Goal: Task Accomplishment & Management: Complete application form

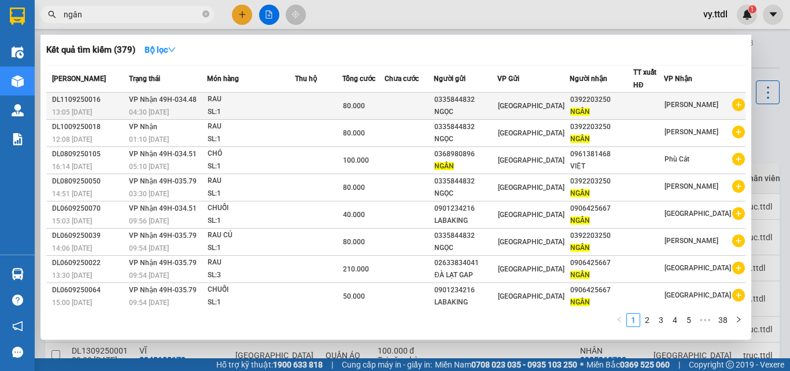
type input "ngân"
click at [553, 105] on div "[GEOGRAPHIC_DATA]" at bounding box center [533, 105] width 71 height 13
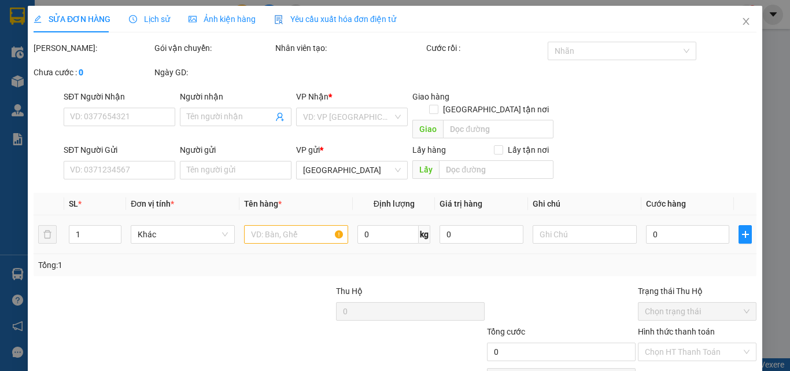
type input "0392203250"
type input "NGÂN"
type input "0335844832"
type input "NGỌC"
type input "80.000"
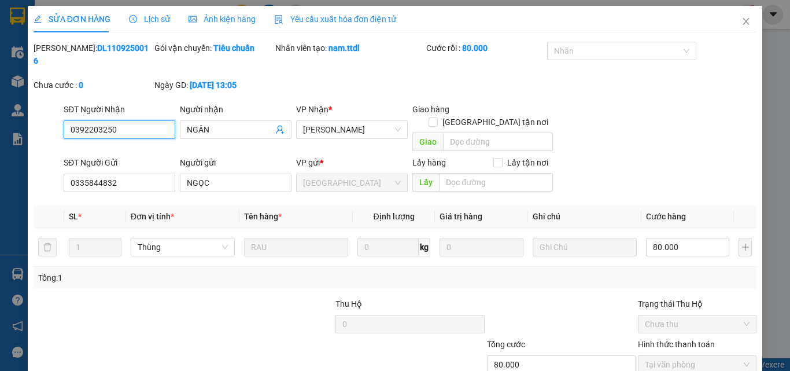
scroll to position [55, 0]
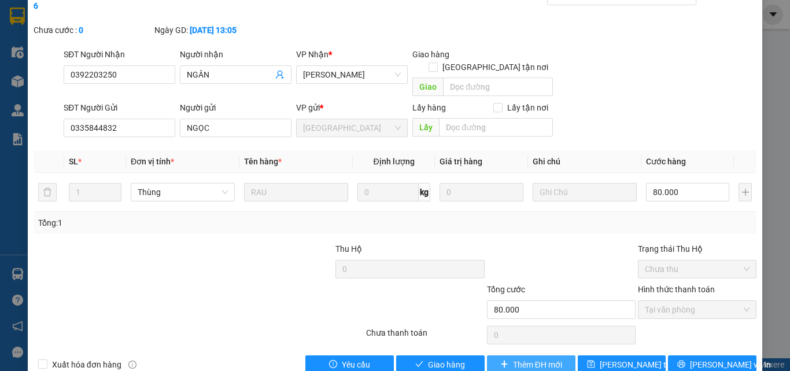
click at [537, 358] on span "Thêm ĐH mới" at bounding box center [537, 364] width 49 height 13
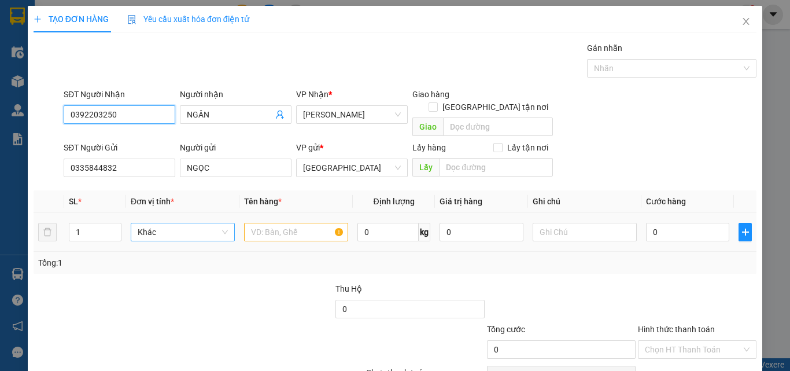
click at [195, 223] on span "Khác" at bounding box center [183, 231] width 90 height 17
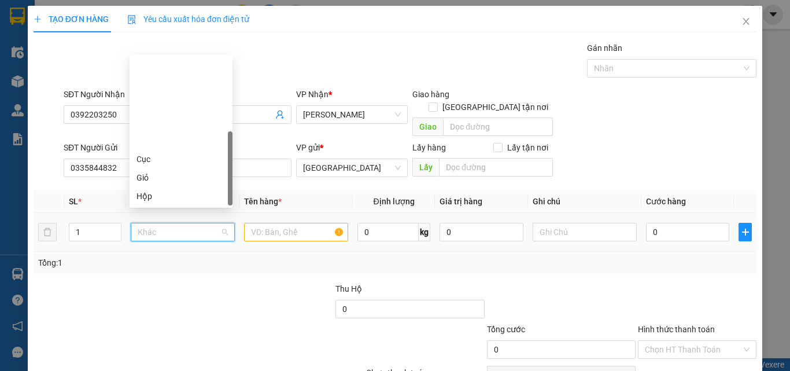
type input "t"
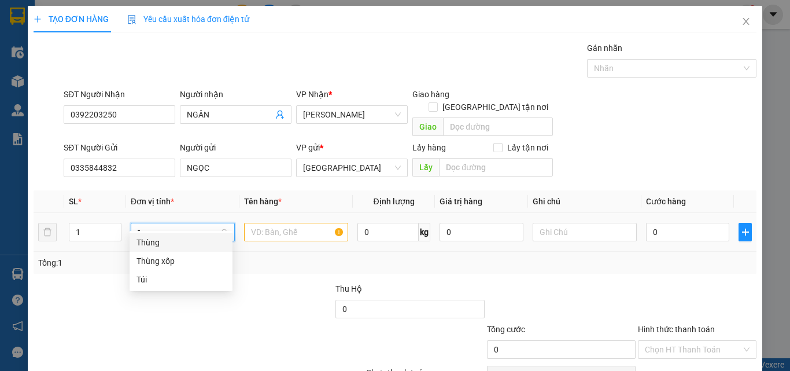
drag, startPoint x: 190, startPoint y: 243, endPoint x: 212, endPoint y: 241, distance: 22.1
click at [190, 243] on div "Thùng" at bounding box center [180, 242] width 89 height 13
click at [289, 223] on input "text" at bounding box center [296, 232] width 104 height 19
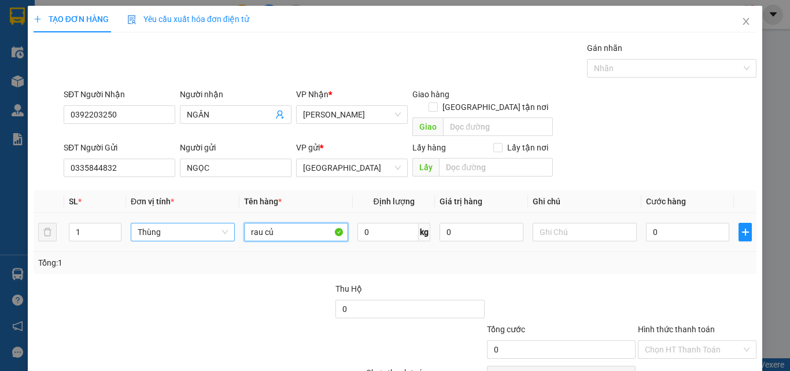
drag, startPoint x: 293, startPoint y: 223, endPoint x: 172, endPoint y: 252, distance: 123.6
click at [174, 252] on div "SL * Đơn vị tính * Tên hàng * Định lượng Giá trị hàng Ghi chú Cước hàng 1 Thùng…" at bounding box center [395, 231] width 723 height 83
type input "RAU CỦ"
click at [397, 223] on input "0" at bounding box center [387, 232] width 61 height 19
type input "20"
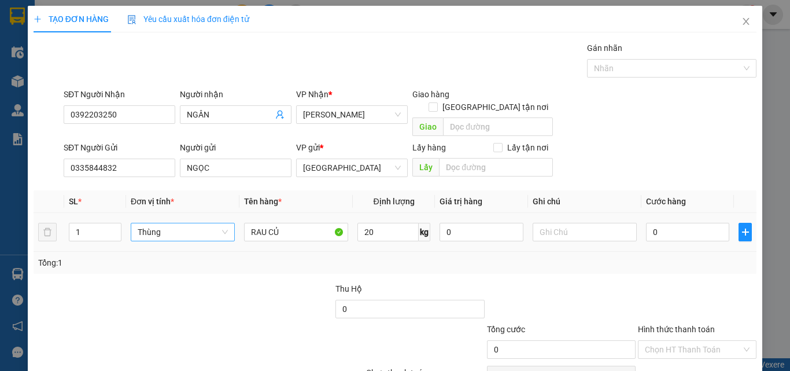
click at [707, 234] on td "0" at bounding box center [687, 232] width 93 height 39
click at [711, 223] on input "0" at bounding box center [687, 232] width 83 height 19
type input "8"
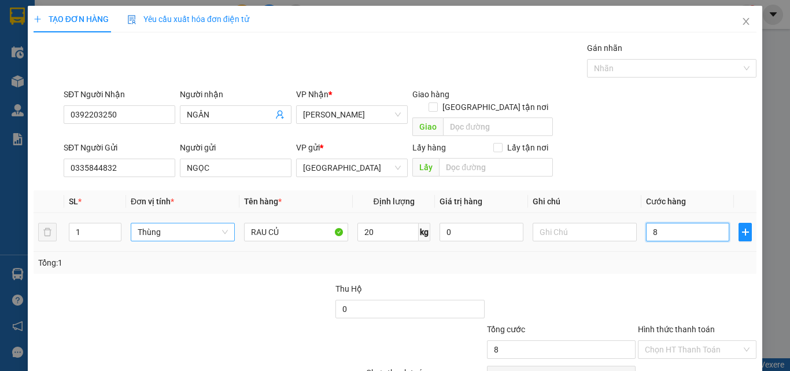
type input "80"
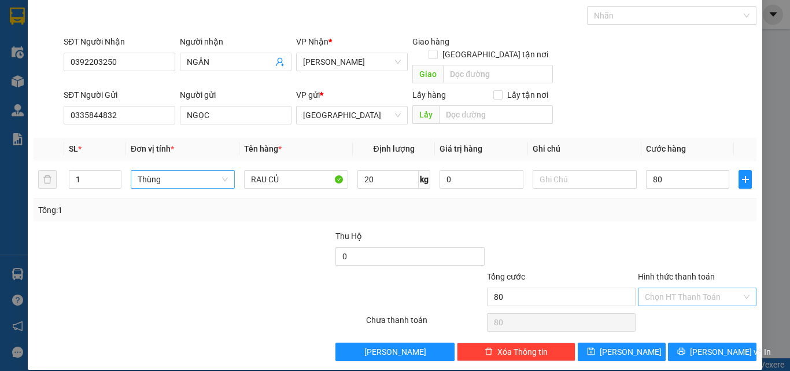
type input "80.000"
click at [709, 288] on input "Hình thức thanh toán" at bounding box center [693, 296] width 97 height 17
click at [696, 311] on div "Tại văn phòng" at bounding box center [690, 307] width 104 height 13
type input "0"
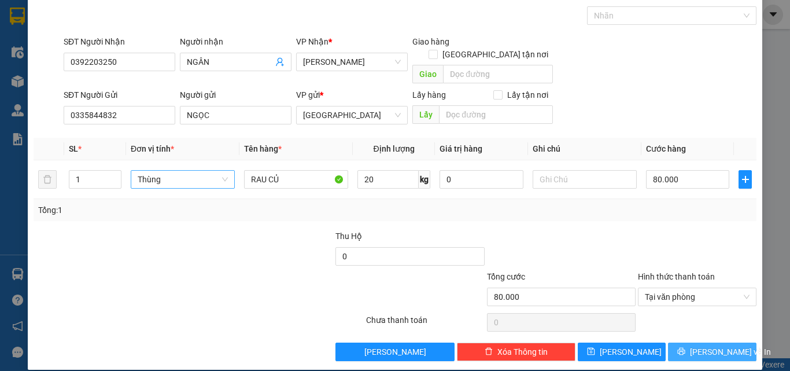
click at [701, 345] on span "Lưu và In" at bounding box center [730, 351] width 81 height 13
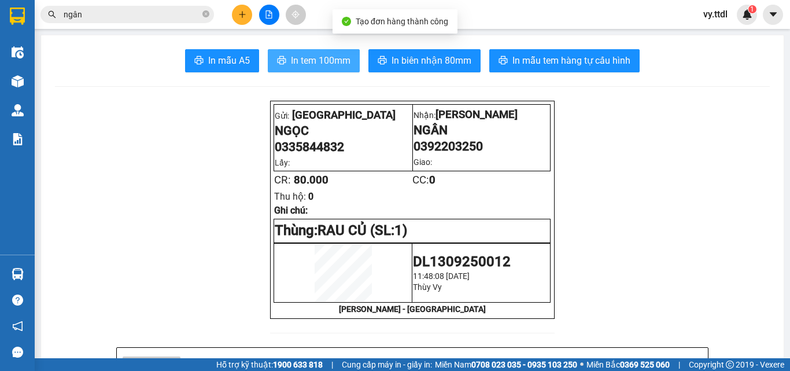
click at [352, 60] on button "In tem 100mm" at bounding box center [314, 60] width 92 height 23
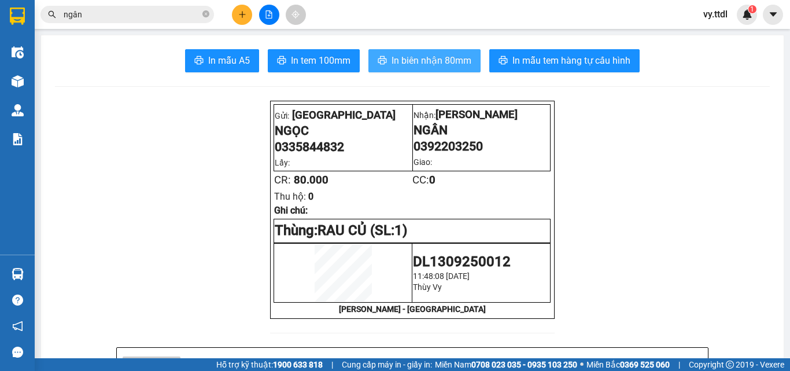
click at [463, 59] on span "In biên nhận 80mm" at bounding box center [431, 60] width 80 height 14
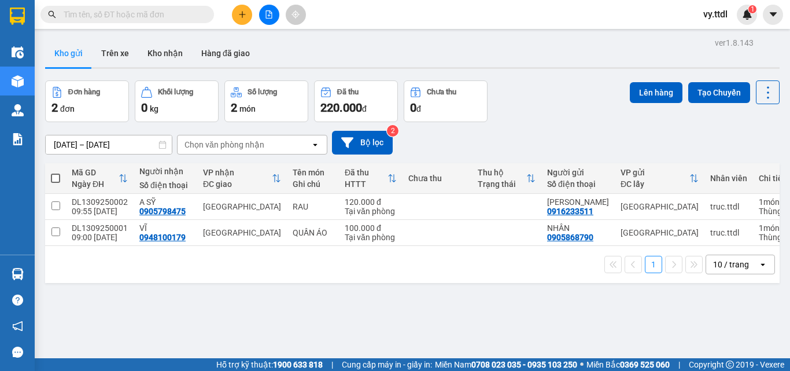
click at [197, 14] on input "text" at bounding box center [132, 14] width 136 height 13
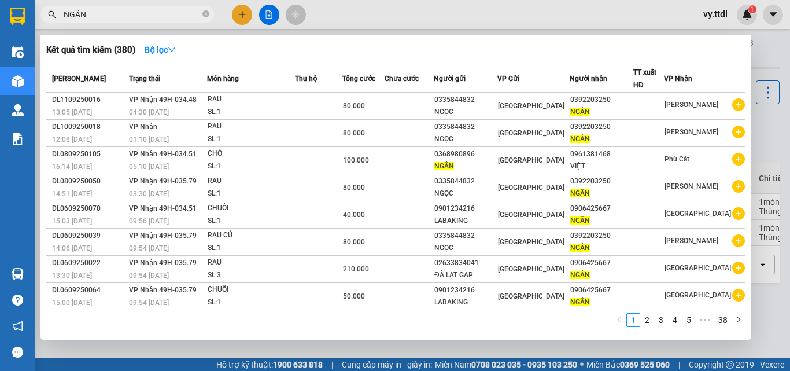
type input "NGÂN"
click at [522, 349] on div at bounding box center [395, 185] width 790 height 371
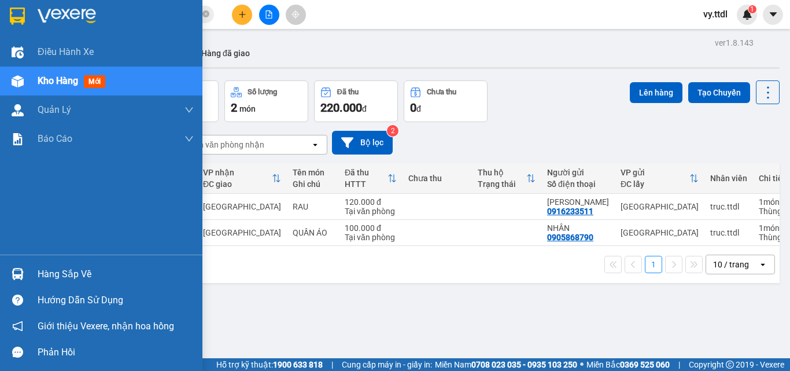
click at [18, 10] on img at bounding box center [17, 16] width 15 height 17
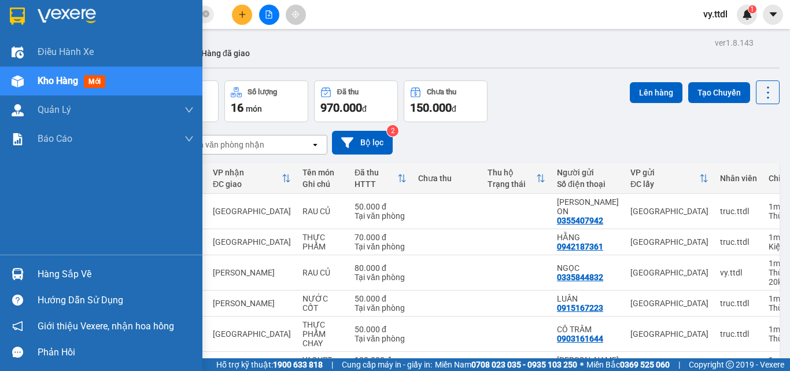
click at [25, 10] on div at bounding box center [18, 16] width 20 height 20
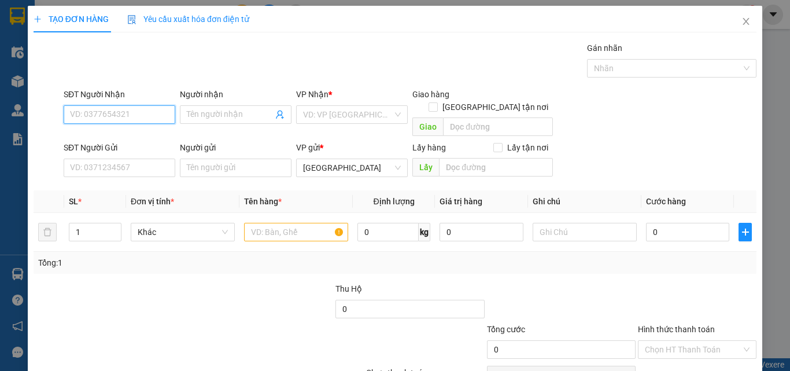
click at [121, 114] on input "SĐT Người Nhận" at bounding box center [120, 114] width 112 height 19
type input "0982242874"
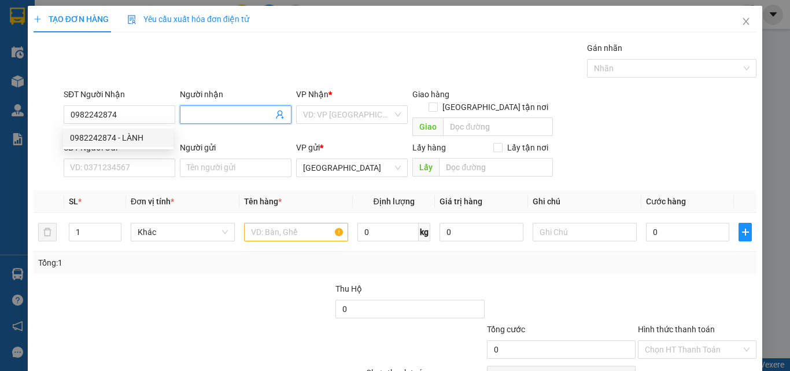
click at [253, 111] on input "Người nhận" at bounding box center [230, 114] width 86 height 13
type input "LÀNH"
click at [327, 110] on input "search" at bounding box center [348, 114] width 90 height 17
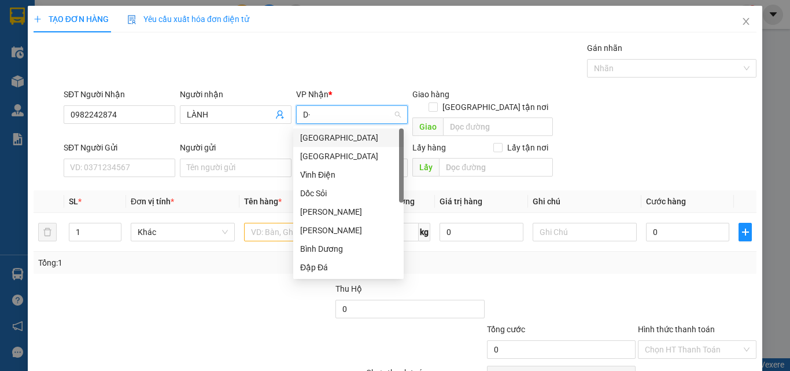
type input "D"
type input "Đ"
drag, startPoint x: 326, startPoint y: 154, endPoint x: 306, endPoint y: 155, distance: 19.7
click at [325, 155] on div "[GEOGRAPHIC_DATA]" at bounding box center [348, 156] width 97 height 13
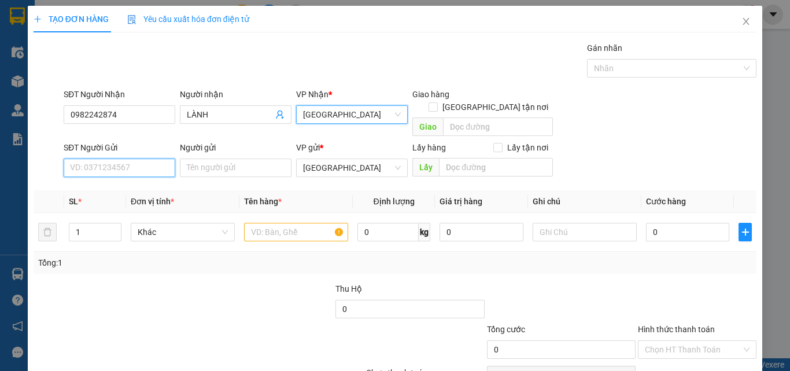
click at [146, 158] on input "SĐT Người Gửi" at bounding box center [120, 167] width 112 height 19
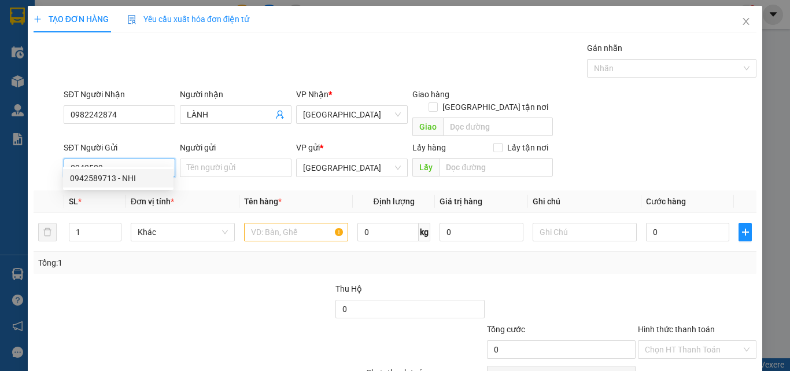
click at [122, 179] on div "0942589713 - NHI" at bounding box center [118, 178] width 97 height 13
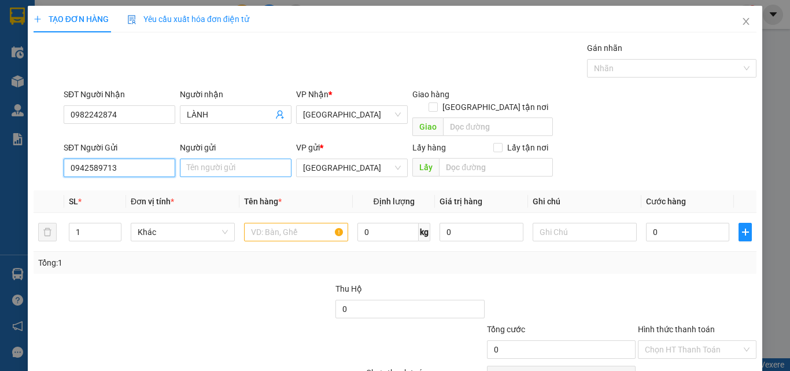
type input "0942589713"
click at [236, 158] on input "Người gửi" at bounding box center [236, 167] width 112 height 19
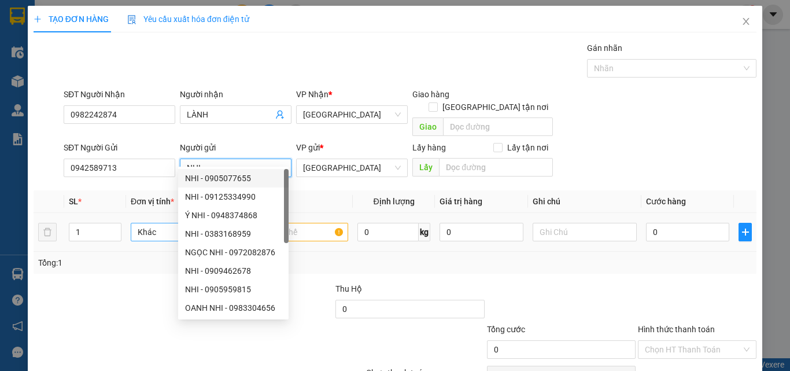
click at [162, 223] on span "Khác" at bounding box center [183, 231] width 90 height 17
type input "NHI"
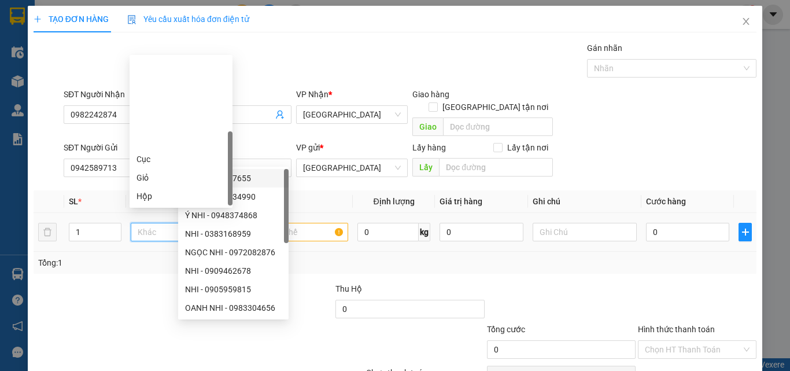
scroll to position [111, 0]
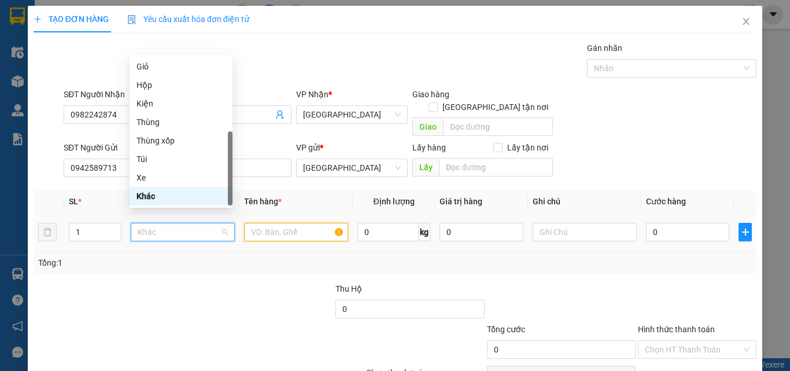
click at [314, 223] on input "text" at bounding box center [296, 232] width 104 height 19
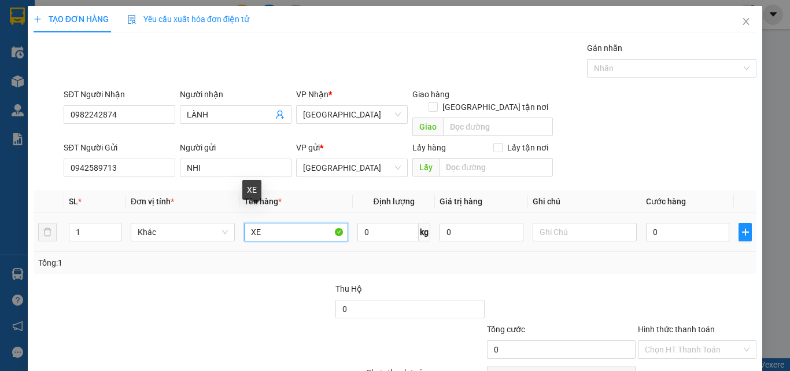
click at [304, 223] on input "XE" at bounding box center [296, 232] width 104 height 19
type input "XE GA SCOOPY"
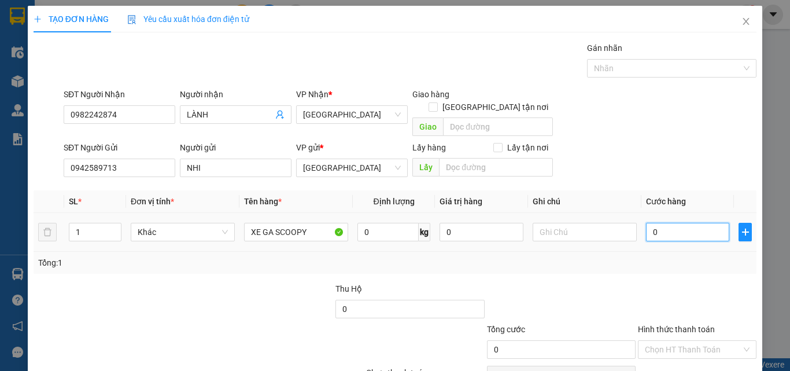
click at [683, 223] on input "0" at bounding box center [687, 232] width 83 height 19
type input "8"
type input "80"
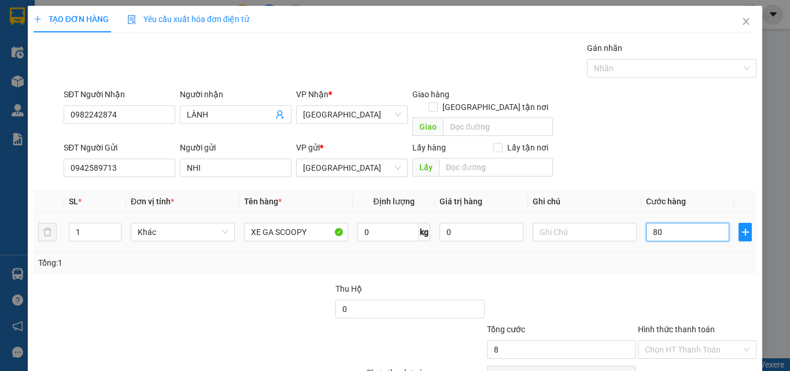
type input "80"
type input "800"
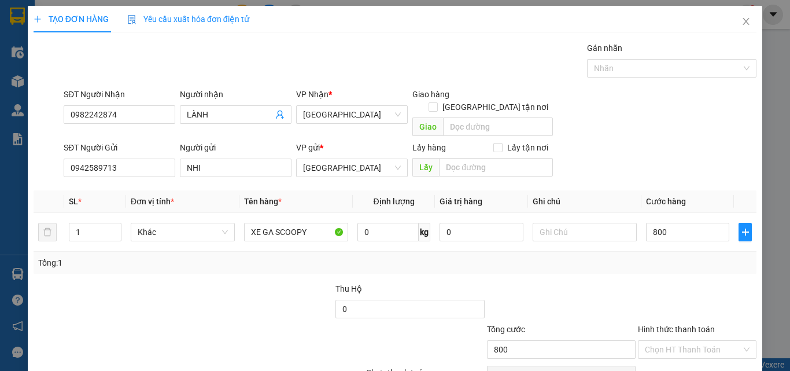
type input "800.000"
click at [680, 256] on div "Tổng: 1" at bounding box center [395, 262] width 714 height 13
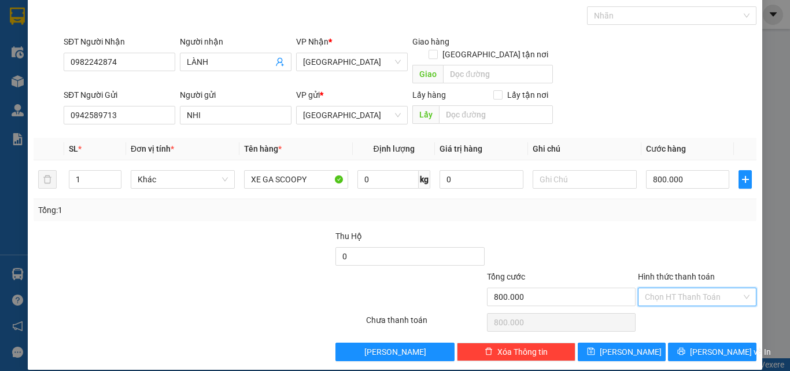
click at [686, 288] on input "Hình thức thanh toán" at bounding box center [693, 296] width 97 height 17
click at [687, 307] on div "Tại văn phòng" at bounding box center [690, 307] width 104 height 13
type input "0"
click at [552, 170] on input "text" at bounding box center [585, 179] width 104 height 19
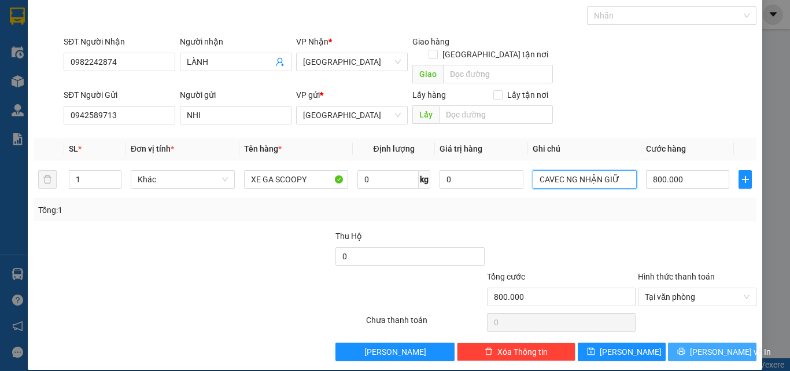
type input "CAVEC NG NHẬN GIỮ"
click at [688, 342] on button "Lưu và In" at bounding box center [712, 351] width 88 height 19
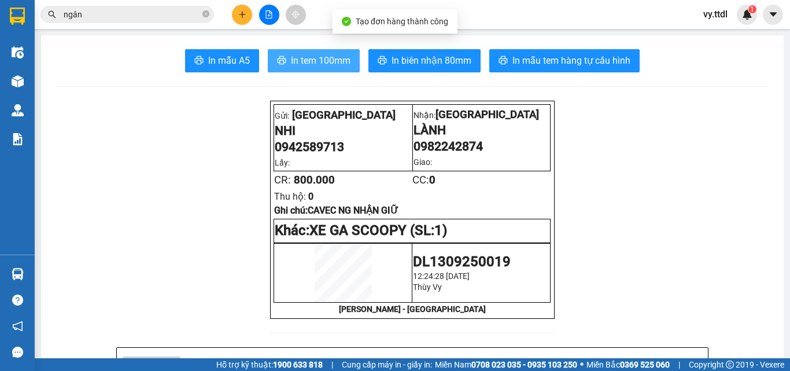
click at [341, 64] on span "In tem 100mm" at bounding box center [321, 60] width 60 height 14
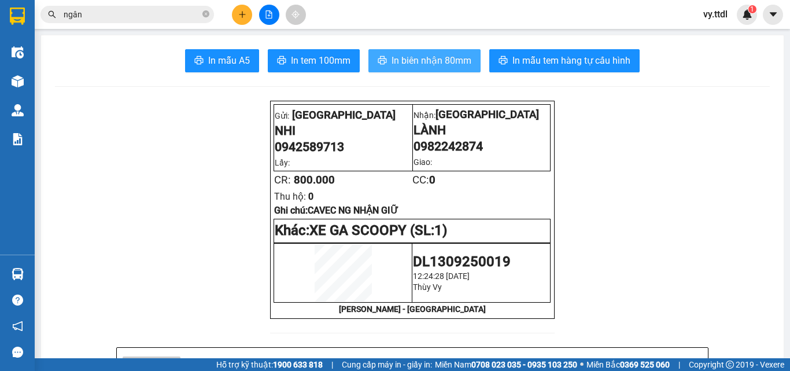
click at [430, 61] on span "In biên nhận 80mm" at bounding box center [431, 60] width 80 height 14
click at [247, 14] on button at bounding box center [242, 15] width 20 height 20
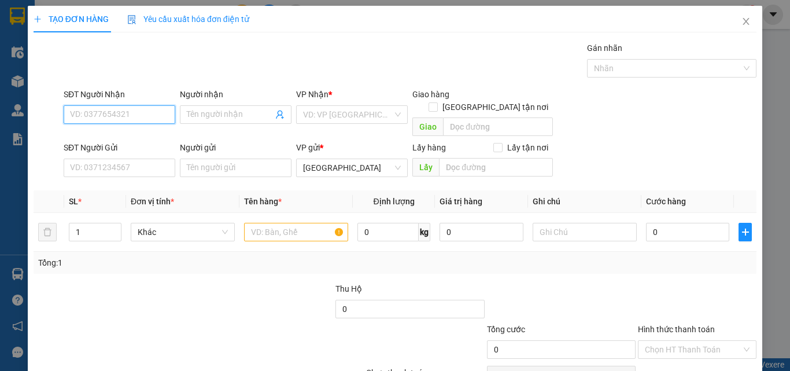
click at [160, 114] on input "SĐT Người Nhận" at bounding box center [120, 114] width 112 height 19
click at [143, 131] on div "0343323255 - SƠN" at bounding box center [118, 137] width 97 height 13
type input "0343323255"
type input "SƠN"
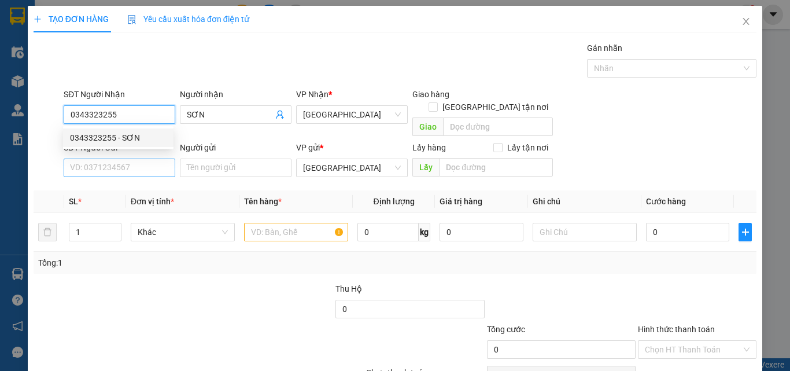
type input "0343323255"
click at [148, 158] on input "SĐT Người Gửi" at bounding box center [120, 167] width 112 height 19
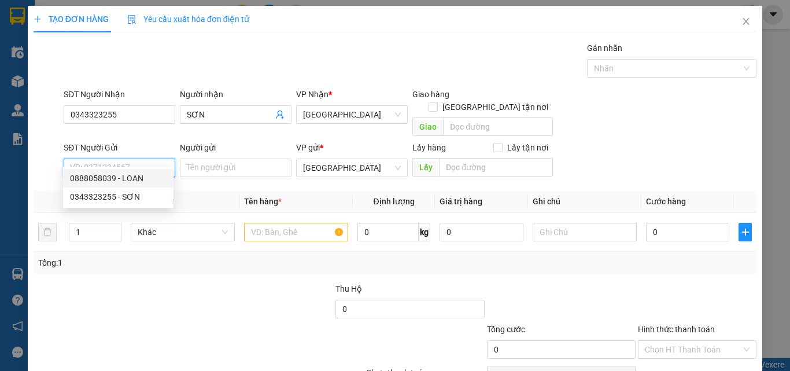
click at [149, 177] on div "0888058039 - LOAN" at bounding box center [118, 178] width 97 height 13
type input "0888058039"
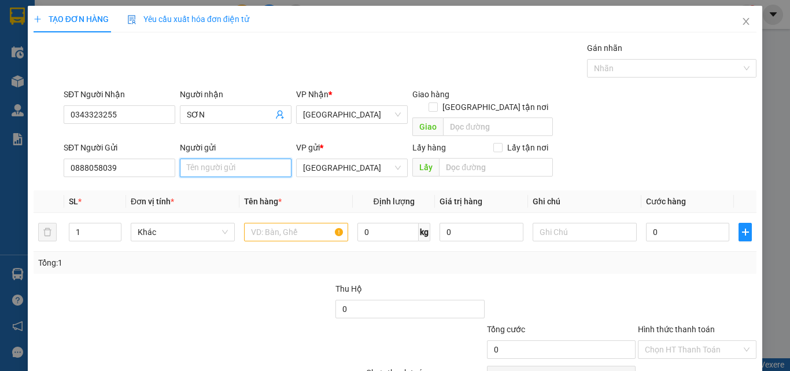
click at [239, 161] on input "Người gửi" at bounding box center [236, 167] width 112 height 19
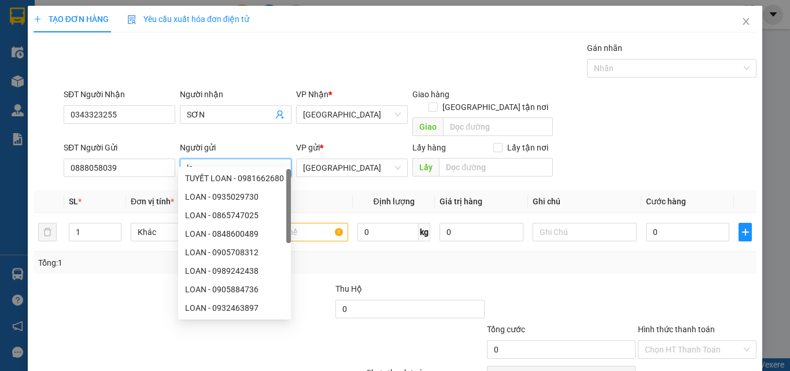
type input "l"
click at [158, 223] on span "Khác" at bounding box center [183, 231] width 90 height 17
type input "LOAN"
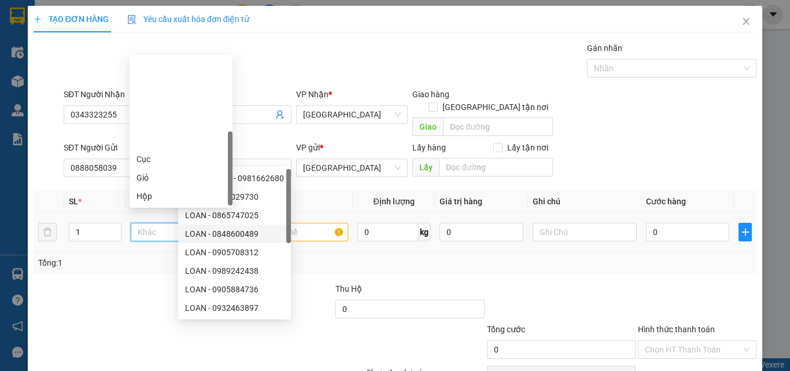
type input "T"
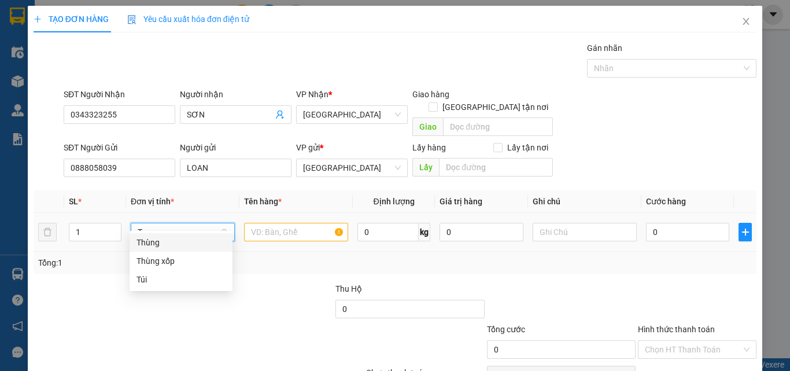
drag, startPoint x: 166, startPoint y: 245, endPoint x: 271, endPoint y: 222, distance: 107.1
click at [187, 242] on div "Thùng" at bounding box center [180, 242] width 89 height 13
click at [274, 223] on input "text" at bounding box center [296, 232] width 104 height 19
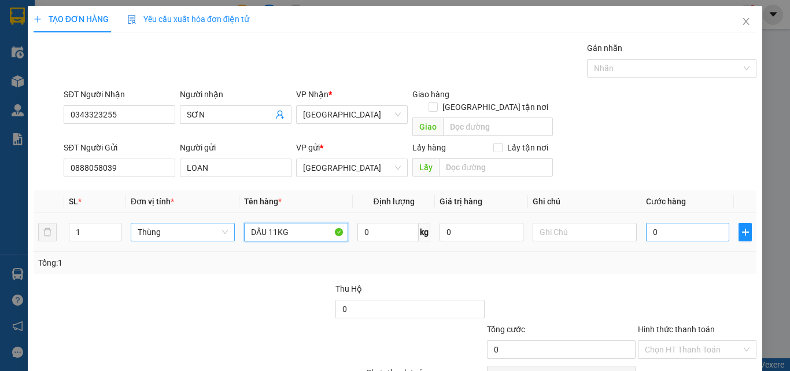
type input "DÂU 11KG"
click at [660, 225] on input "0" at bounding box center [687, 232] width 83 height 19
type input "8"
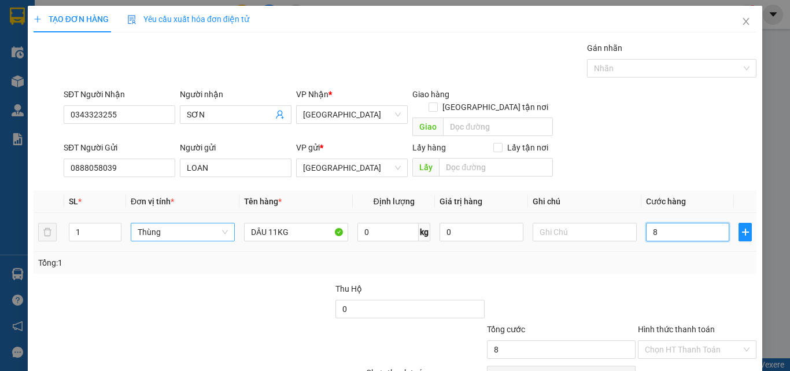
type input "80"
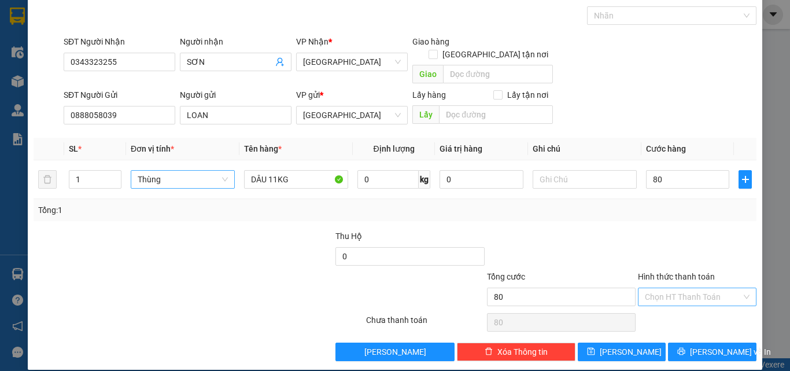
click at [672, 292] on input "Hình thức thanh toán" at bounding box center [693, 296] width 97 height 17
type input "80.000"
click at [679, 311] on div "Tại văn phòng" at bounding box center [690, 307] width 104 height 13
type input "0"
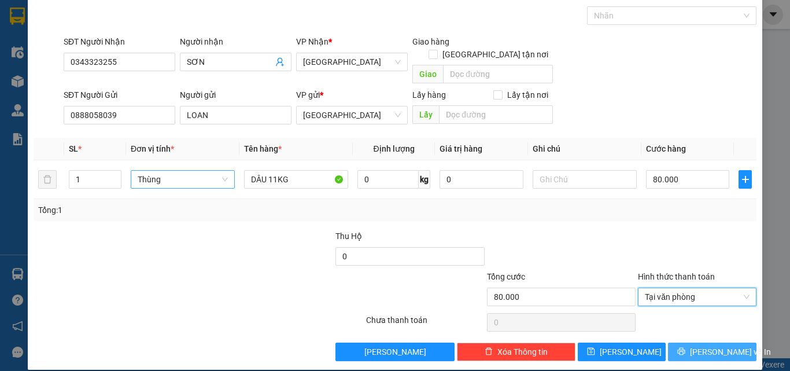
click at [711, 345] on span "Lưu và In" at bounding box center [730, 351] width 81 height 13
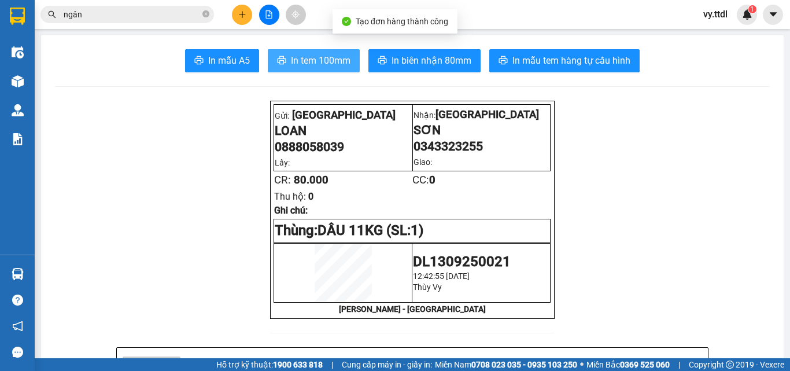
click at [322, 56] on span "In tem 100mm" at bounding box center [321, 60] width 60 height 14
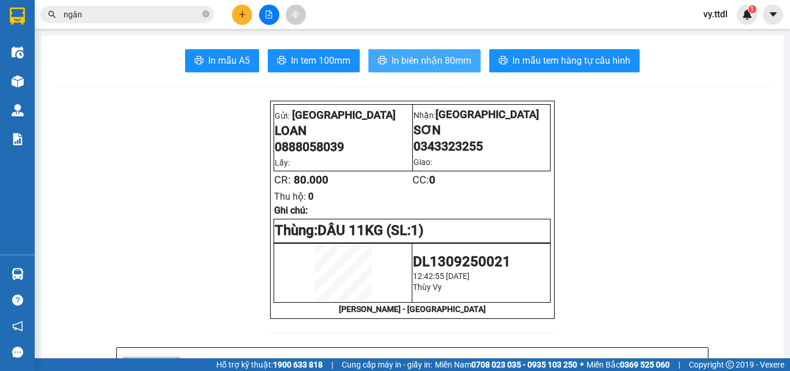
click at [459, 62] on span "In biên nhận 80mm" at bounding box center [431, 60] width 80 height 14
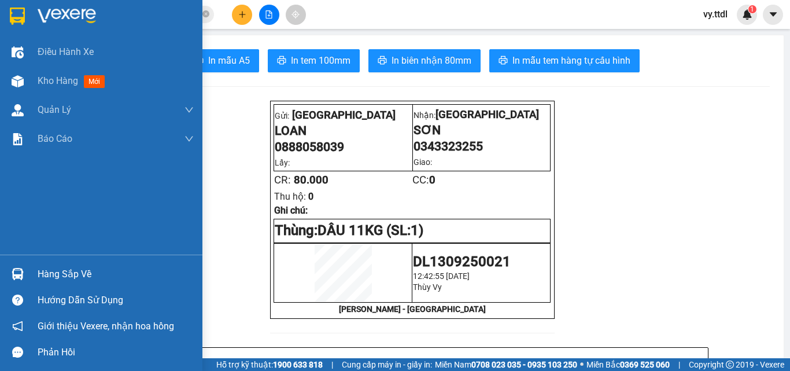
click at [92, 8] on img at bounding box center [67, 16] width 58 height 17
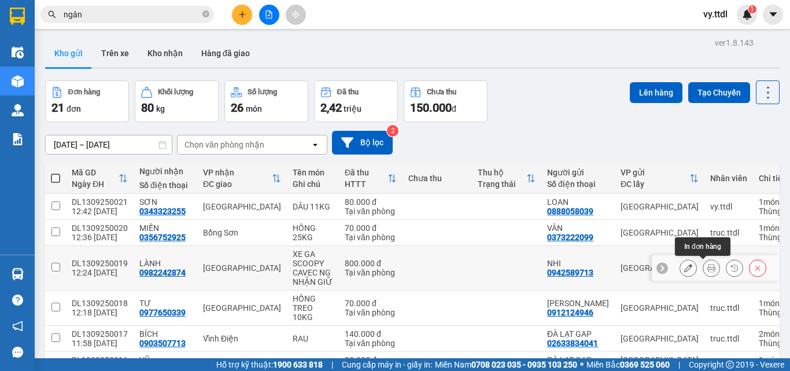
click at [707, 268] on icon at bounding box center [711, 268] width 8 height 8
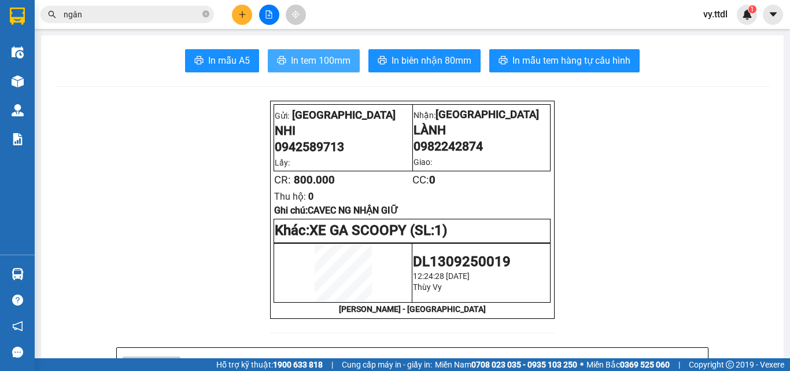
click at [335, 57] on span "In tem 100mm" at bounding box center [321, 60] width 60 height 14
